Goal: Information Seeking & Learning: Understand process/instructions

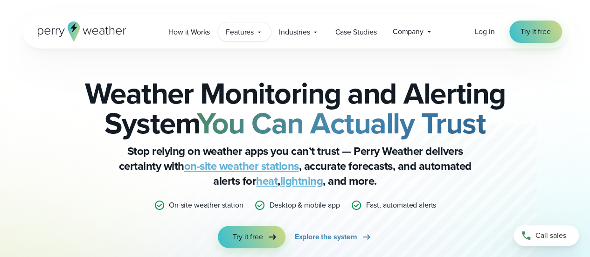
click at [248, 33] on span "Features" at bounding box center [240, 32] width 28 height 11
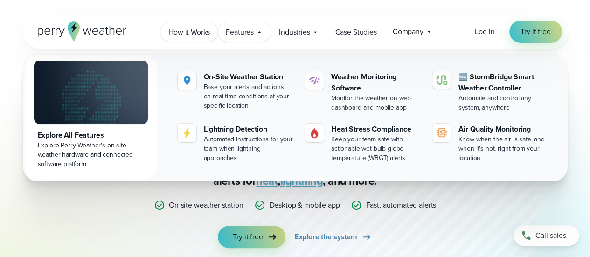
drag, startPoint x: 248, startPoint y: 33, endPoint x: 199, endPoint y: 38, distance: 49.8
click at [199, 38] on div "How it Works Features" at bounding box center [301, 32] width 281 height 20
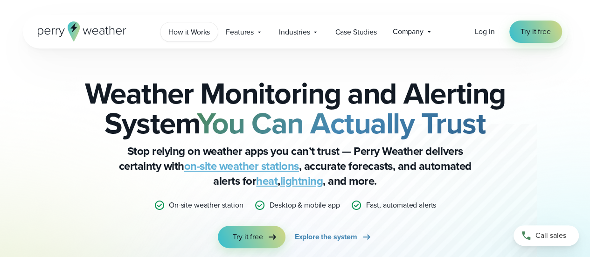
click at [189, 35] on span "How it Works" at bounding box center [190, 32] width 42 height 11
